Goal: Find specific page/section: Find specific page/section

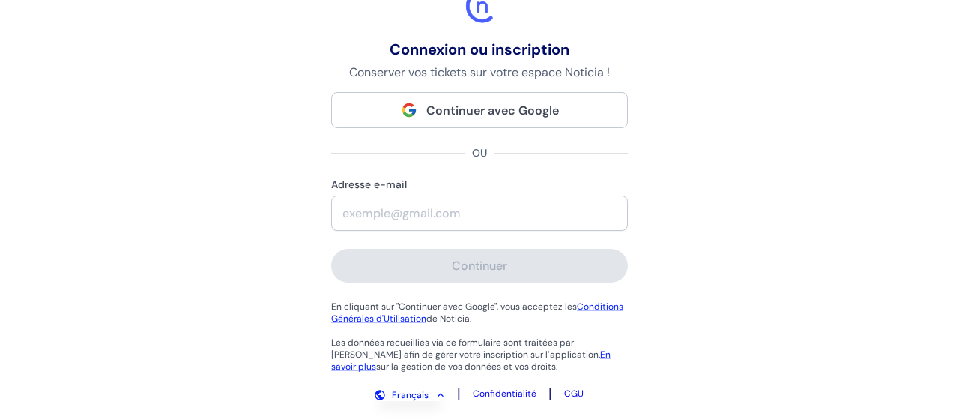
scroll to position [85, 0]
click at [173, 163] on div "Connexion ou inscription Conserver vos tickets sur votre espace Noticia ! Conti…" at bounding box center [479, 124] width 959 height 419
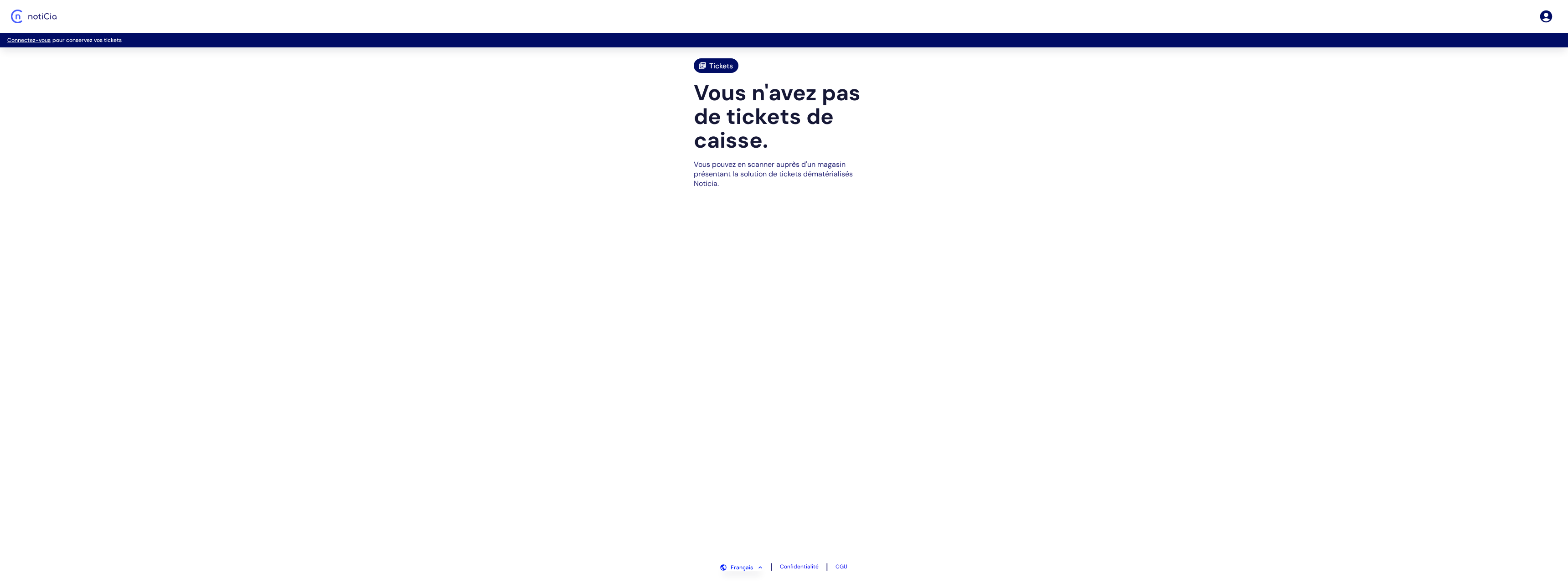
click at [710, 68] on span "Tickets" at bounding box center [721, 66] width 24 height 10
